Goal: Information Seeking & Learning: Understand process/instructions

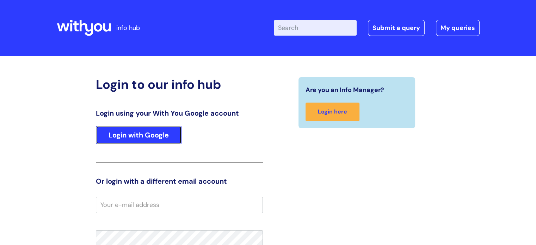
drag, startPoint x: 154, startPoint y: 138, endPoint x: 156, endPoint y: 133, distance: 5.5
click at [154, 138] on link "Login with Google" at bounding box center [139, 135] width 86 height 18
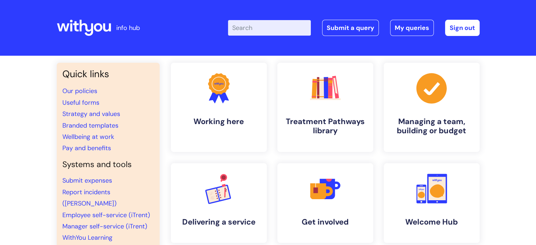
click at [274, 25] on input "Enter your search term here..." at bounding box center [269, 28] width 83 height 16
type input "email signature"
click button "Search" at bounding box center [0, 0] width 0 height 0
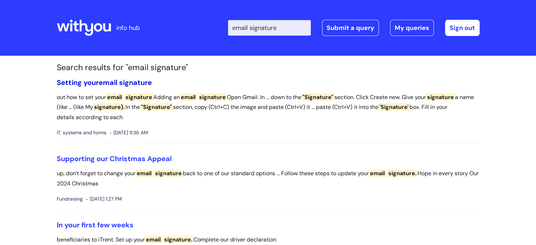
click at [100, 80] on link "Setting your email signature" at bounding box center [104, 82] width 95 height 9
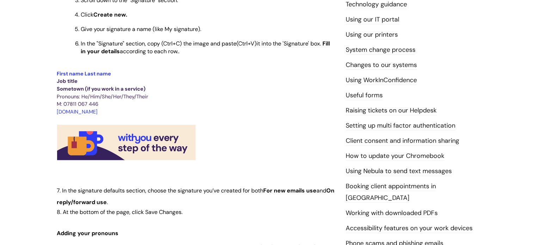
scroll to position [247, 0]
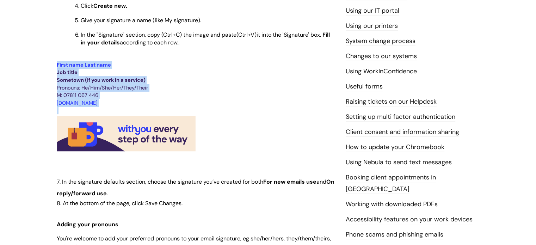
drag, startPoint x: 57, startPoint y: 67, endPoint x: 219, endPoint y: 143, distance: 179.1
click at [219, 143] on div "Use this to Find out how to set your email signature Adding an email signature …" at bounding box center [196, 156] width 279 height 540
drag, startPoint x: 150, startPoint y: 139, endPoint x: 85, endPoint y: 76, distance: 90.8
copy div "First name Last name Job title Sometown (if you work in a service) Pronouns: He…"
